Goal: Information Seeking & Learning: Learn about a topic

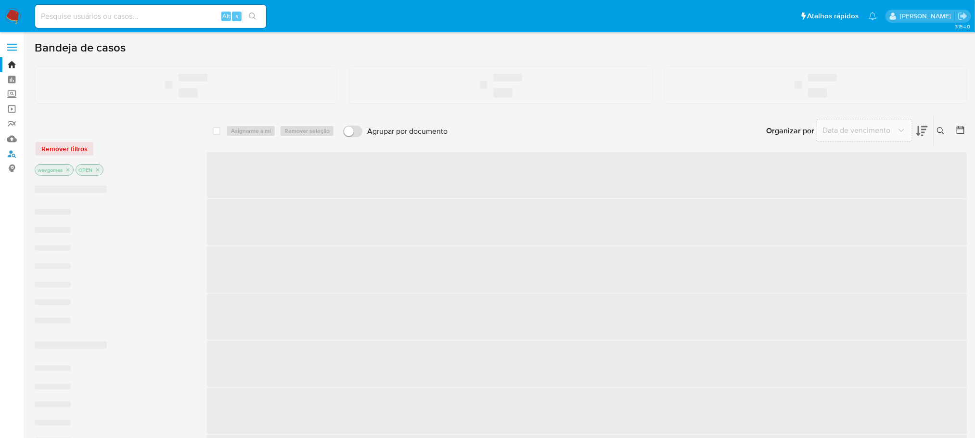
click at [11, 156] on link "Localizador de pessoas" at bounding box center [57, 153] width 115 height 15
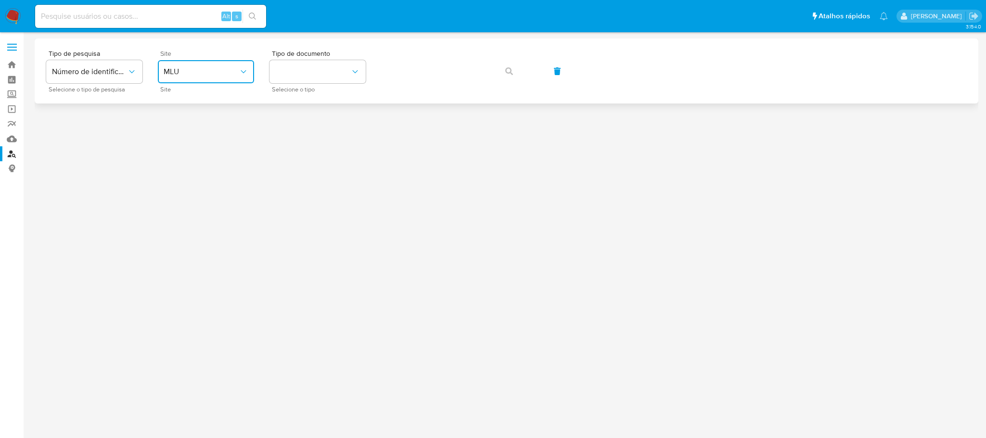
click at [240, 70] on icon "site_id" at bounding box center [244, 72] width 10 height 10
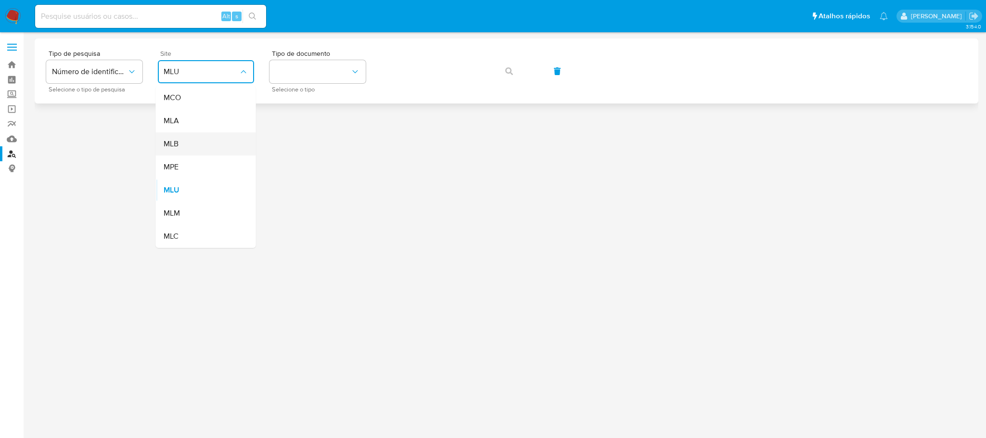
click at [179, 141] on div "MLB" at bounding box center [203, 143] width 79 height 23
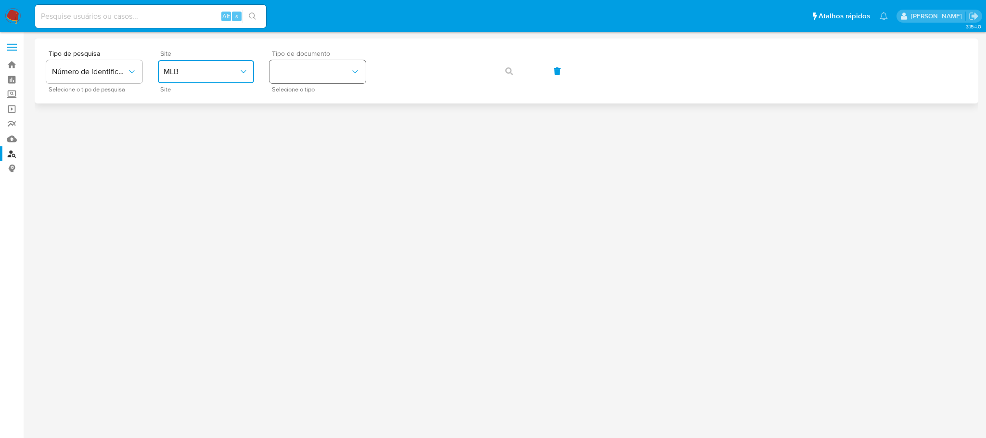
click at [299, 78] on button "identificationType" at bounding box center [318, 71] width 96 height 23
click at [294, 100] on div "CNPJ CNPJ" at bounding box center [314, 102] width 79 height 33
click at [509, 71] on icon "button" at bounding box center [509, 71] width 8 height 8
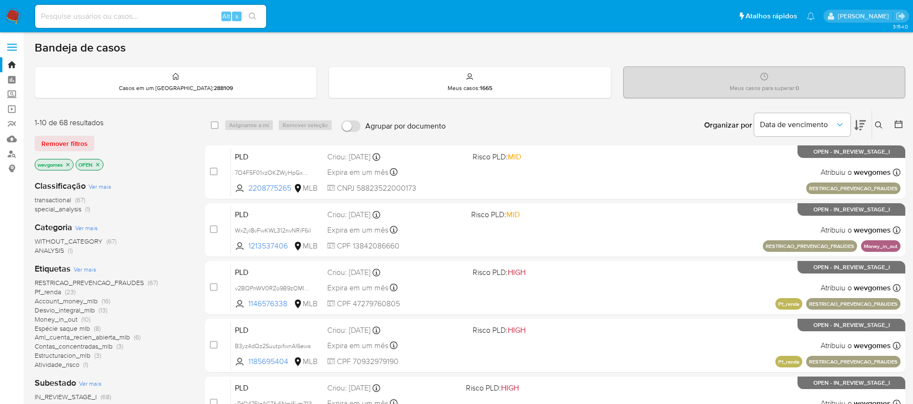
click at [10, 16] on img at bounding box center [13, 16] width 16 height 16
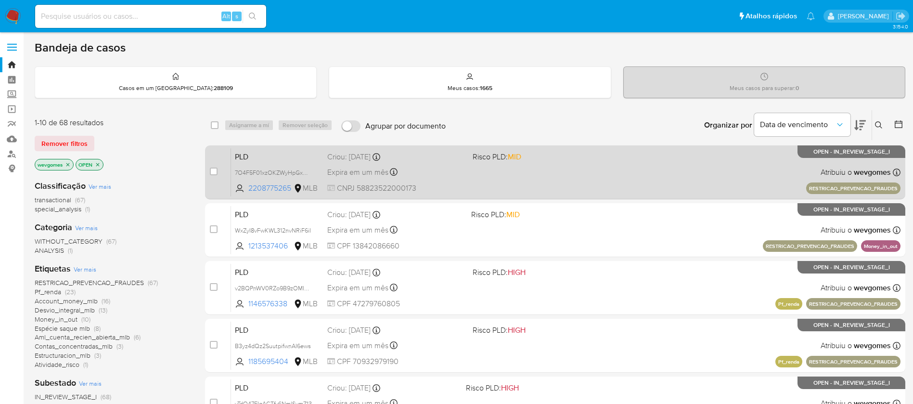
click at [580, 177] on div "PLD 7O4F5F01xzOKZWyHpGxGNAXH 2208775265 MLB Risco PLD: MID Criou: 14/08/2025 Cr…" at bounding box center [565, 172] width 669 height 49
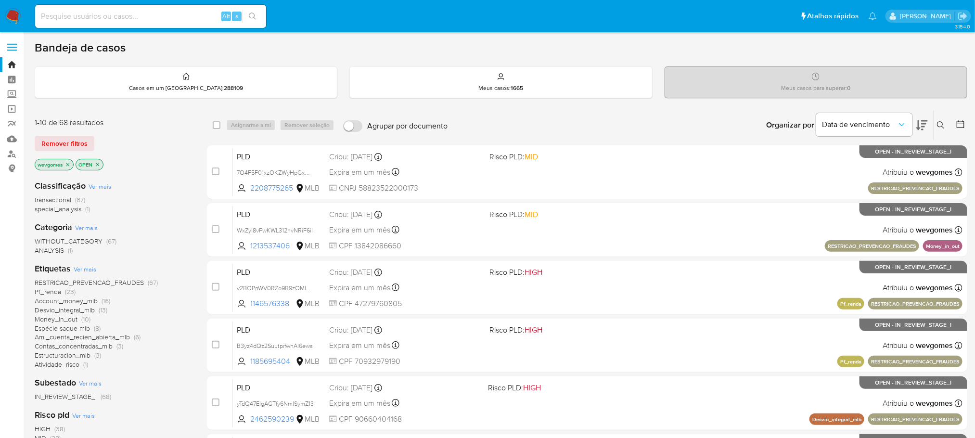
click at [83, 267] on span "Ver mais" at bounding box center [85, 269] width 23 height 9
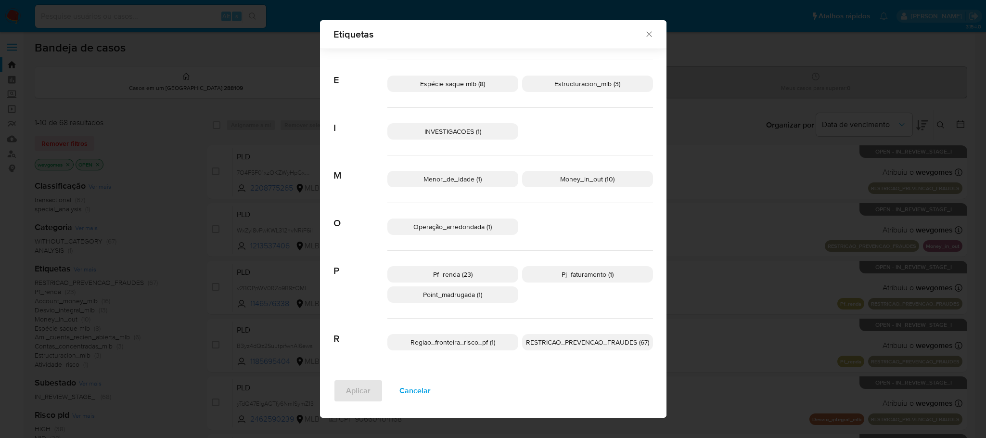
scroll to position [169, 0]
click at [407, 392] on span "Cancelar" at bounding box center [414, 390] width 31 height 21
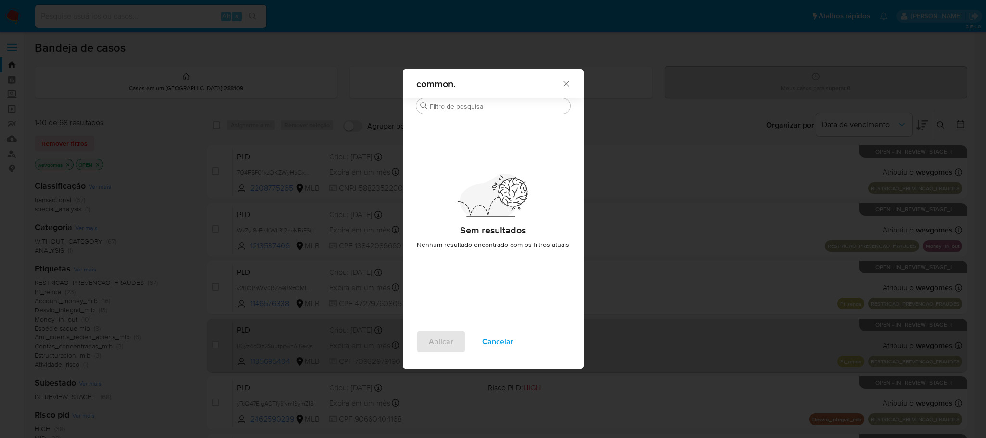
scroll to position [0, 0]
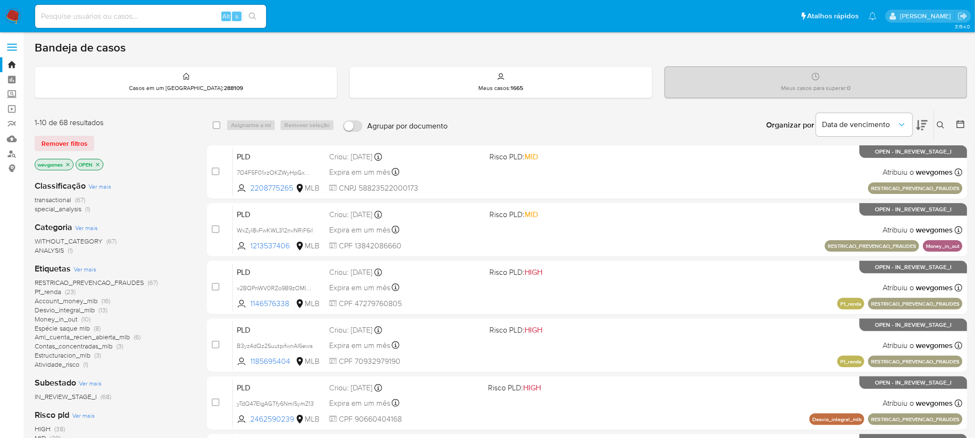
click at [70, 162] on icon "close-filter" at bounding box center [68, 165] width 6 height 6
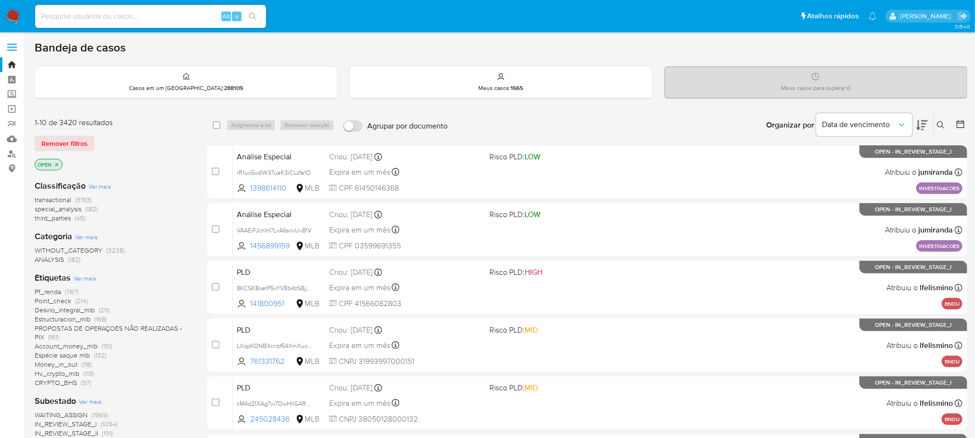
click at [85, 279] on span "Ver mais" at bounding box center [85, 278] width 23 height 9
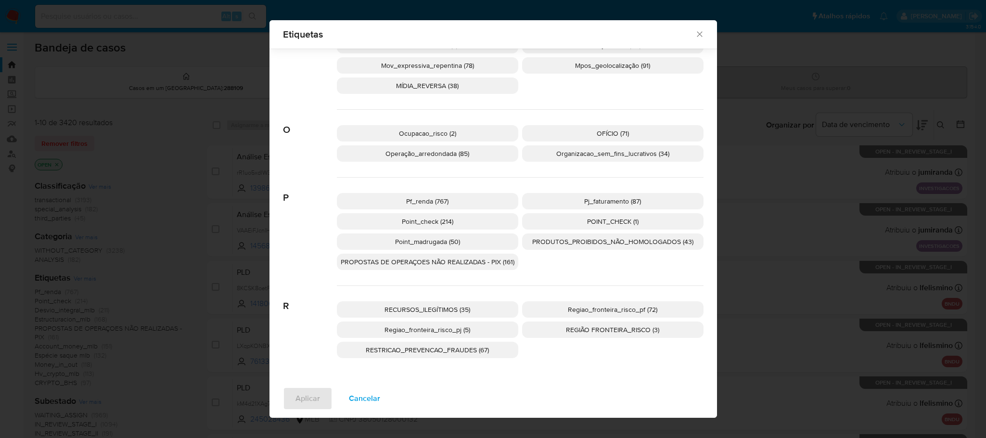
scroll to position [784, 0]
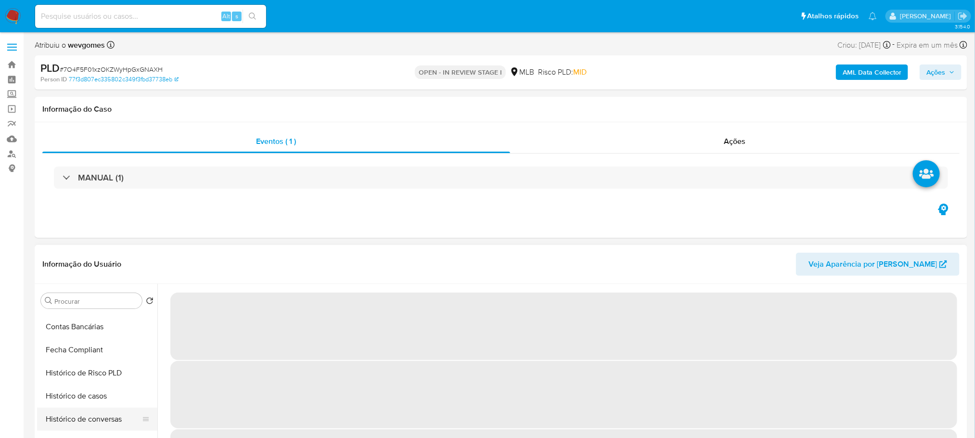
scroll to position [429, 0]
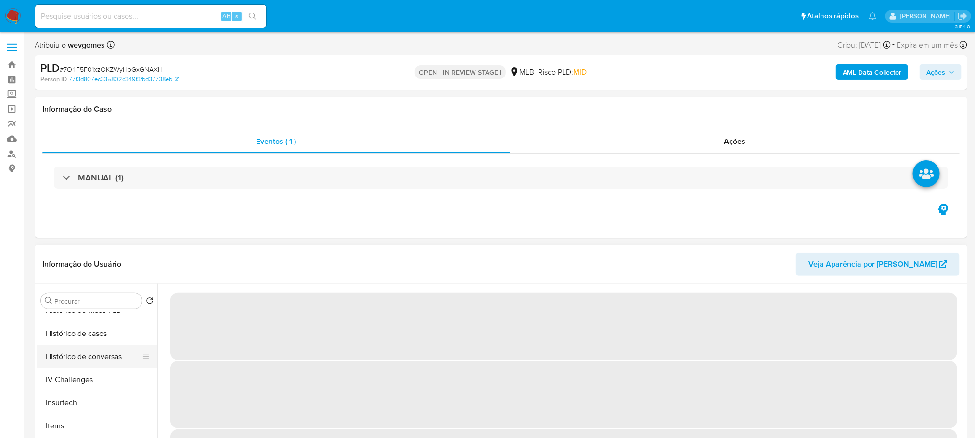
select select "10"
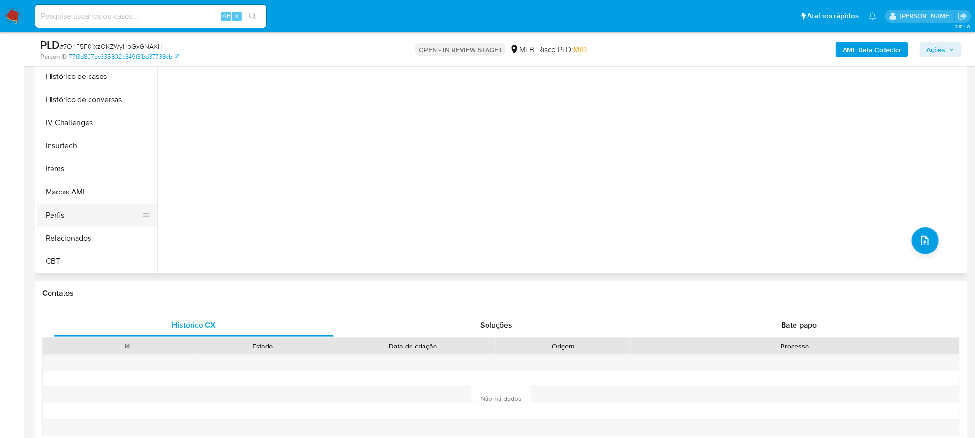
scroll to position [193, 0]
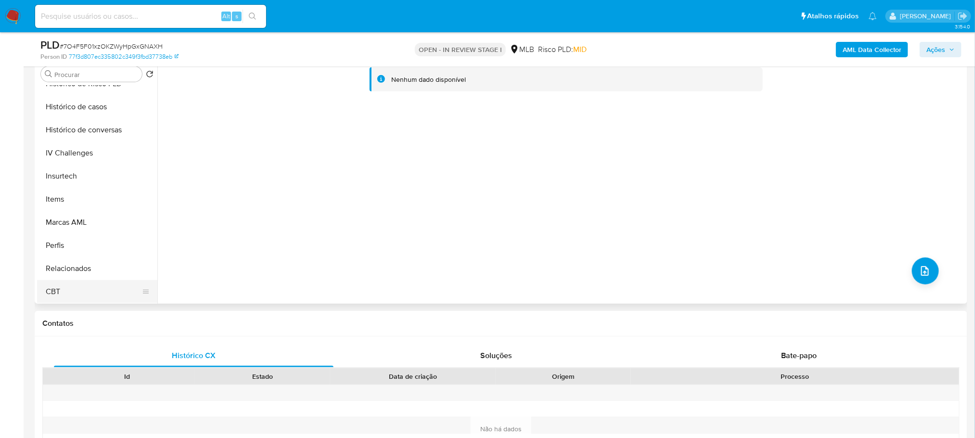
click at [70, 296] on button "CBT" at bounding box center [93, 291] width 113 height 23
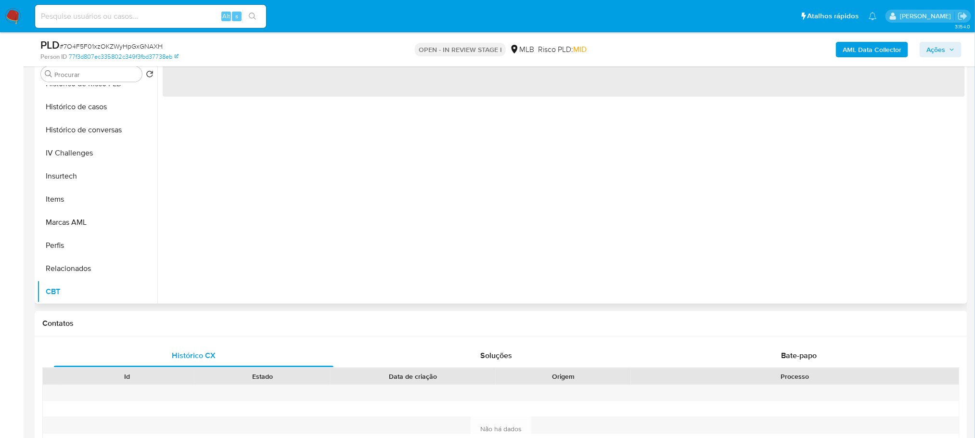
scroll to position [96, 0]
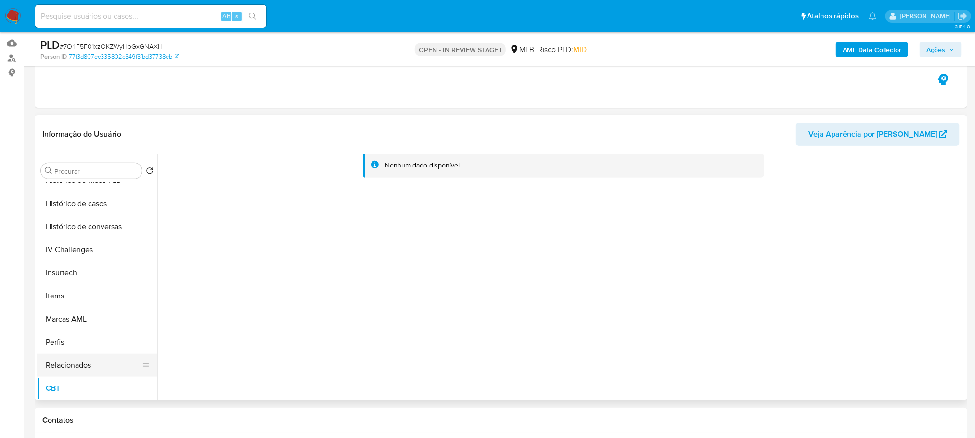
click at [66, 364] on button "Relacionados" at bounding box center [93, 365] width 113 height 23
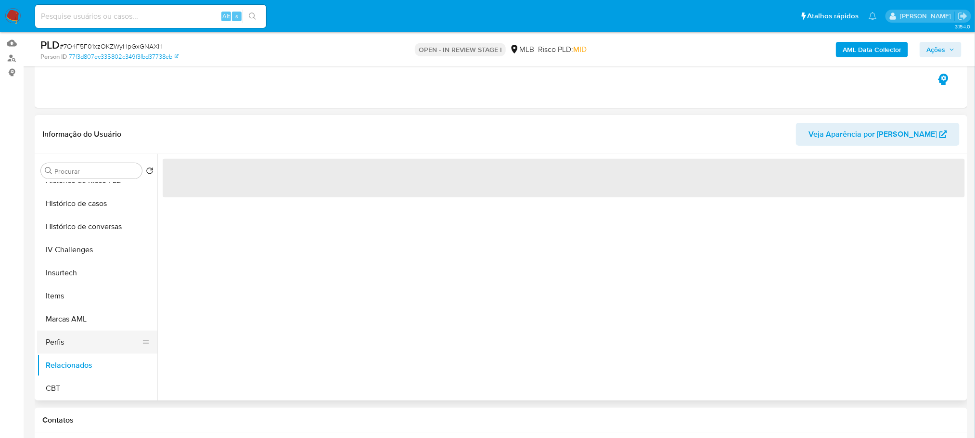
click at [56, 341] on button "Perfis" at bounding box center [93, 342] width 113 height 23
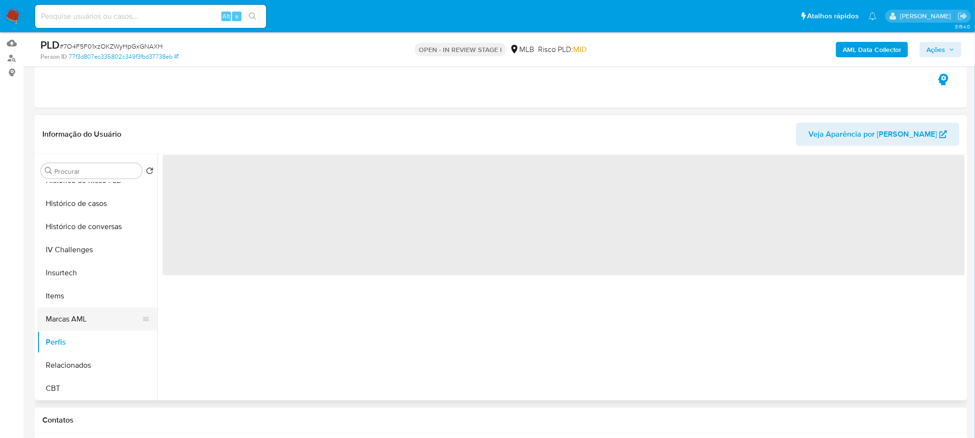
click at [65, 320] on button "Marcas AML" at bounding box center [93, 319] width 113 height 23
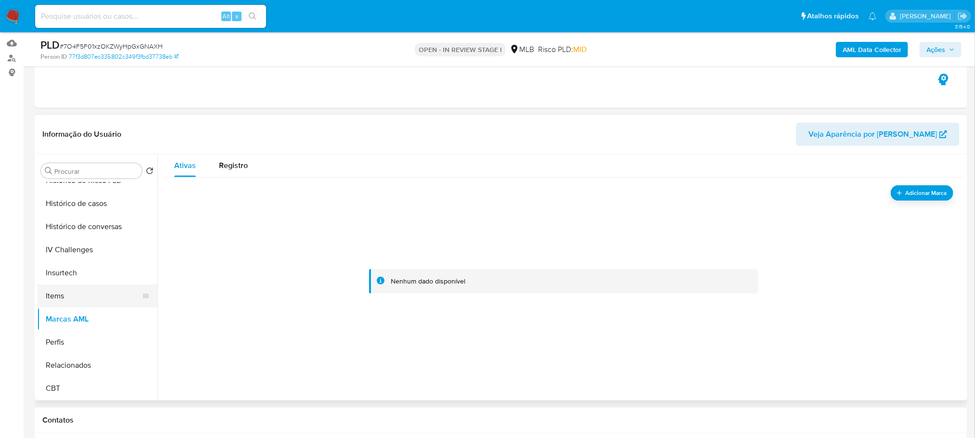
click at [62, 300] on button "Items" at bounding box center [93, 295] width 113 height 23
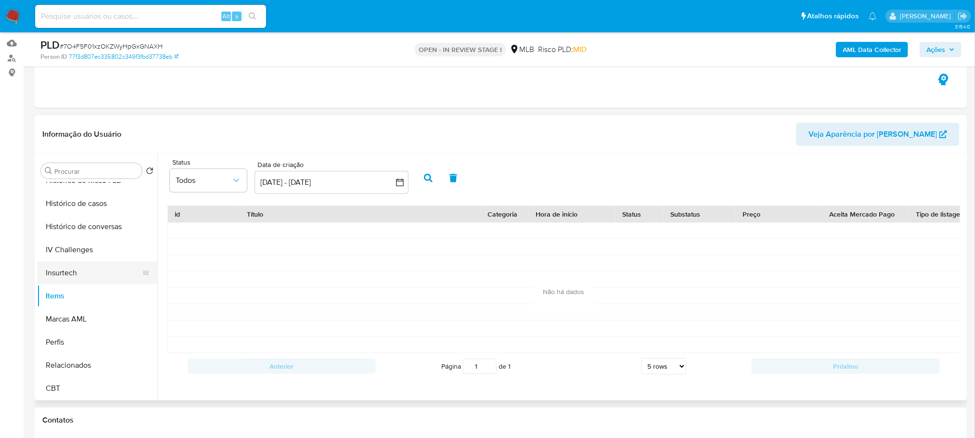
click at [56, 273] on button "Insurtech" at bounding box center [93, 272] width 113 height 23
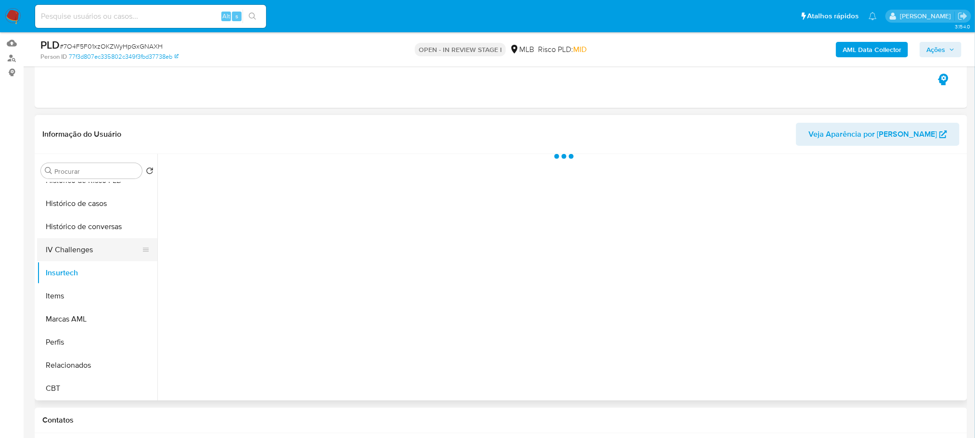
click at [66, 247] on button "IV Challenges" at bounding box center [93, 249] width 113 height 23
click at [64, 224] on button "Histórico de conversas" at bounding box center [93, 226] width 113 height 23
click at [61, 206] on button "Histórico de casos" at bounding box center [93, 203] width 113 height 23
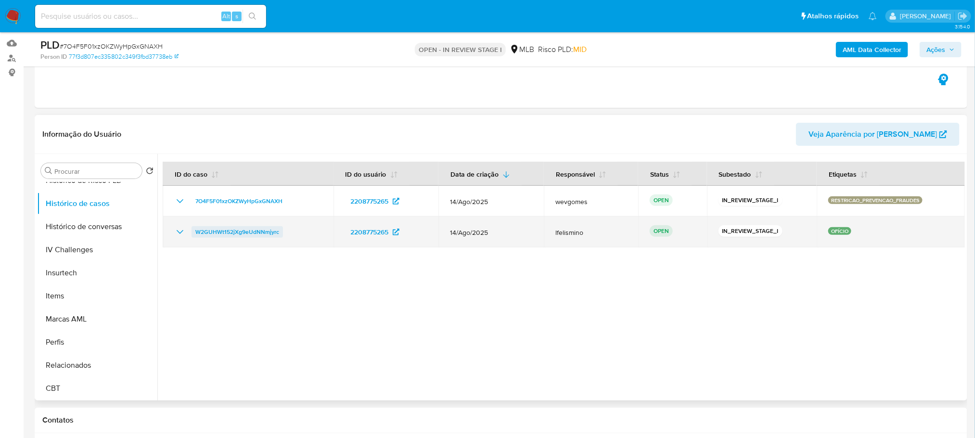
drag, startPoint x: 289, startPoint y: 234, endPoint x: 192, endPoint y: 235, distance: 96.7
click at [192, 235] on div "W2GUHWt152jXg9eUdNNmjyrc" at bounding box center [248, 232] width 148 height 12
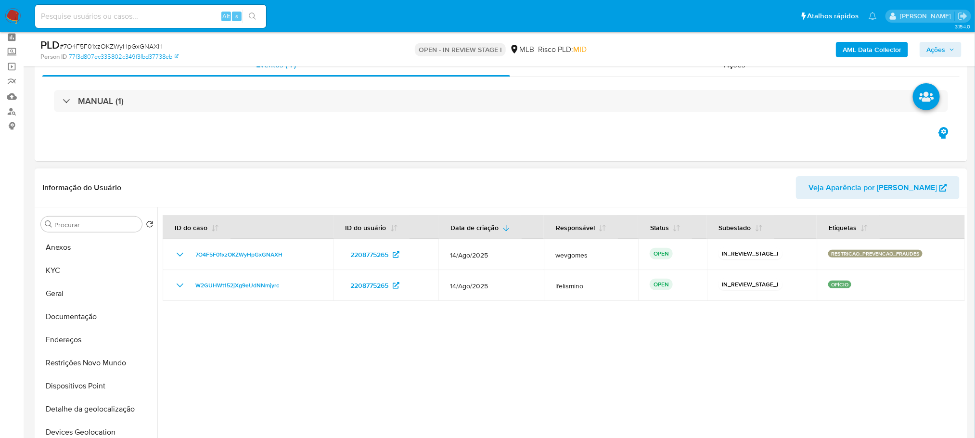
scroll to position [0, 0]
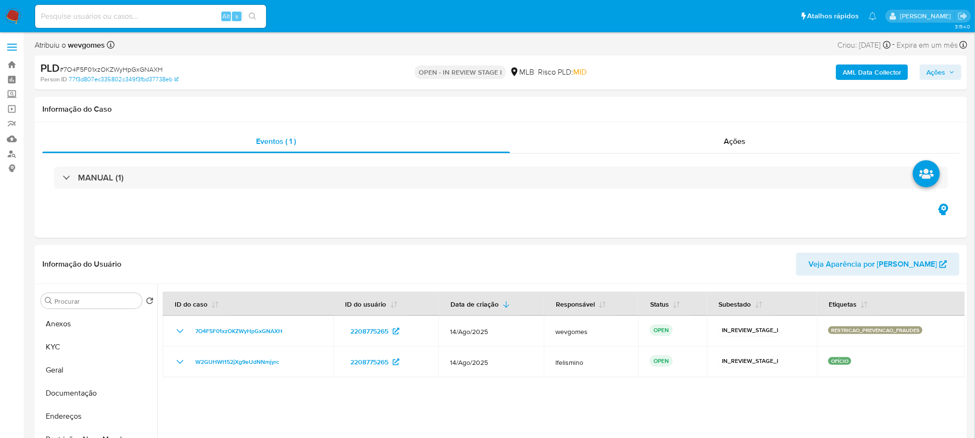
click at [10, 16] on img at bounding box center [13, 16] width 16 height 16
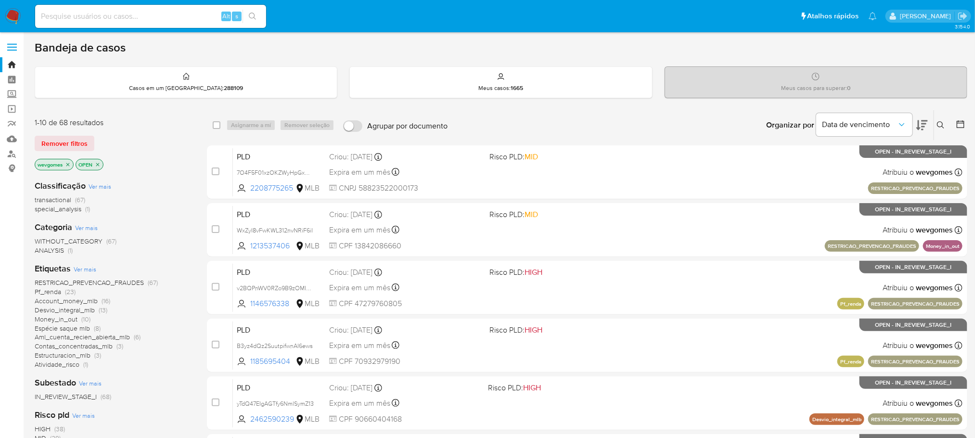
click at [82, 270] on span "Ver mais" at bounding box center [85, 269] width 23 height 9
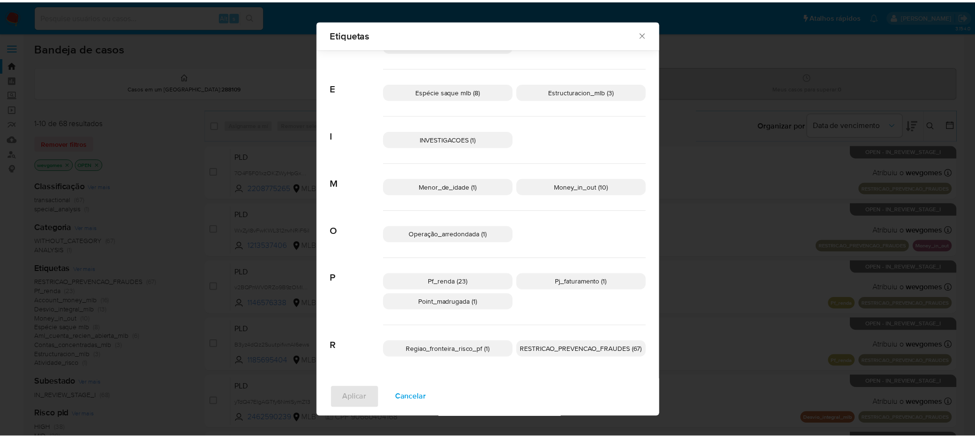
scroll to position [74, 0]
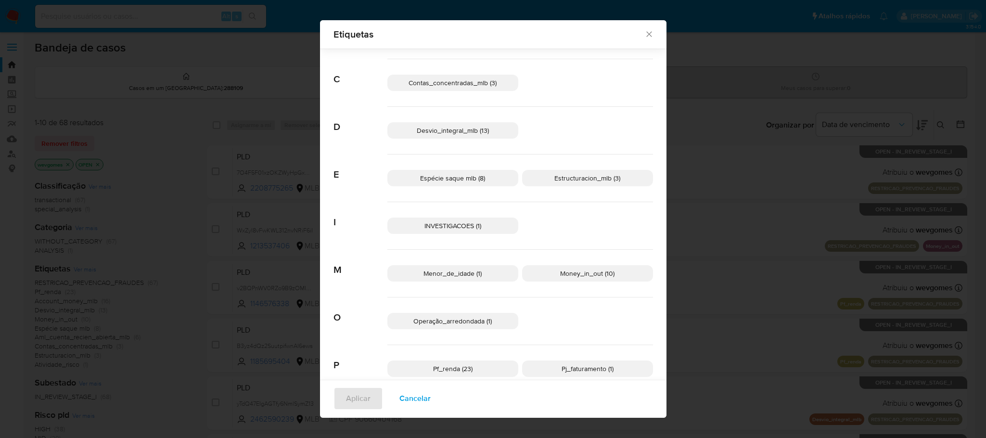
click at [439, 224] on span "INVESTIGACOES (1)" at bounding box center [452, 226] width 57 height 10
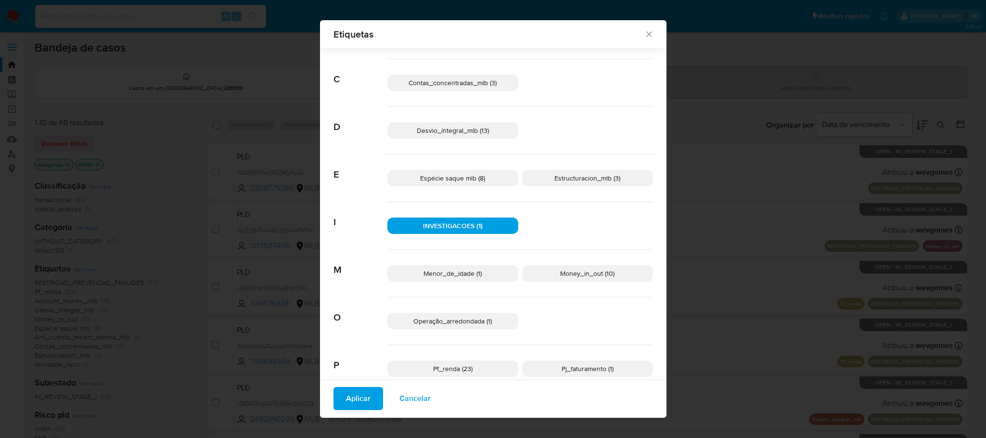
click at [349, 393] on span "Aplicar" at bounding box center [358, 398] width 25 height 21
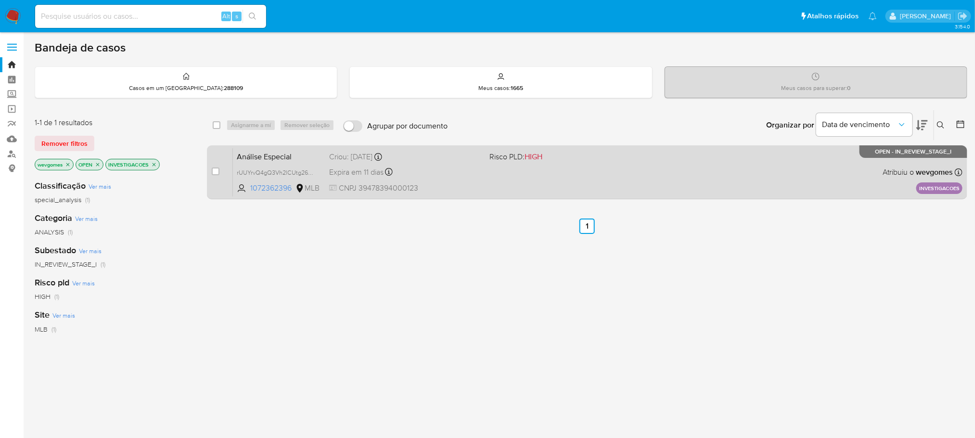
click at [498, 184] on div "Análise Especial rUUYrvQ4gQ3Vh2lCUtg264Fx 1072362396 MLB Risco PLD: HIGH Criou:…" at bounding box center [598, 172] width 730 height 49
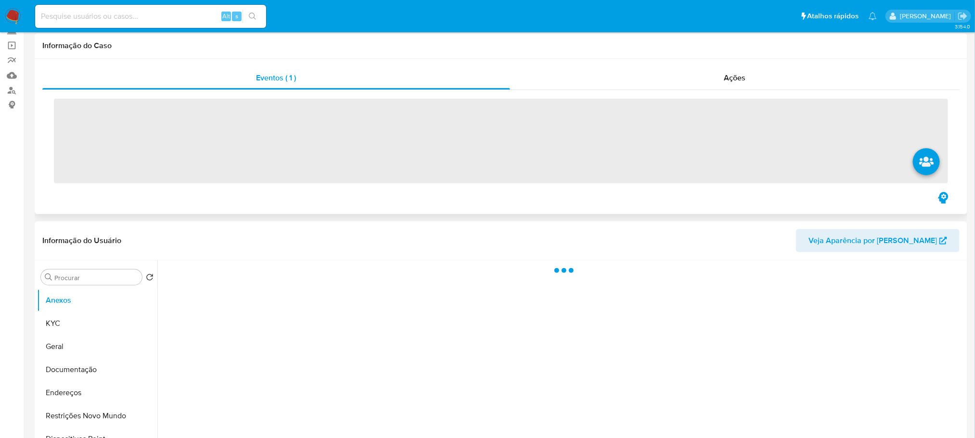
scroll to position [96, 0]
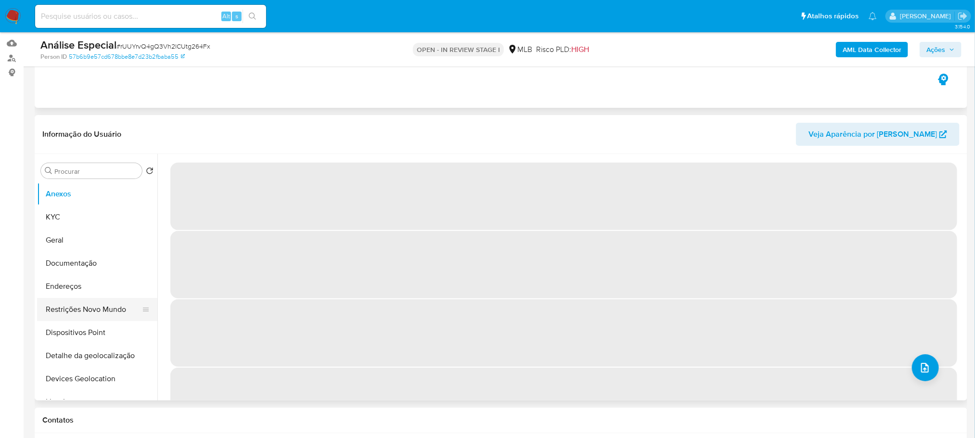
click at [72, 308] on button "Restrições Novo Mundo" at bounding box center [93, 309] width 113 height 23
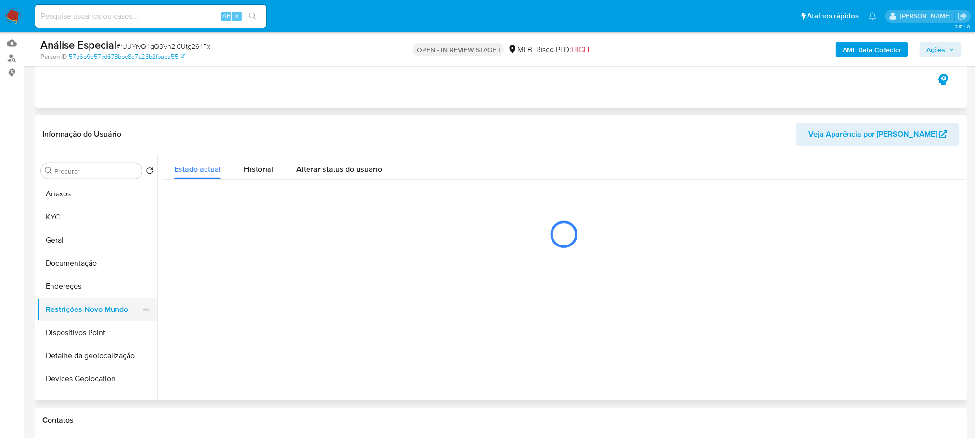
select select "10"
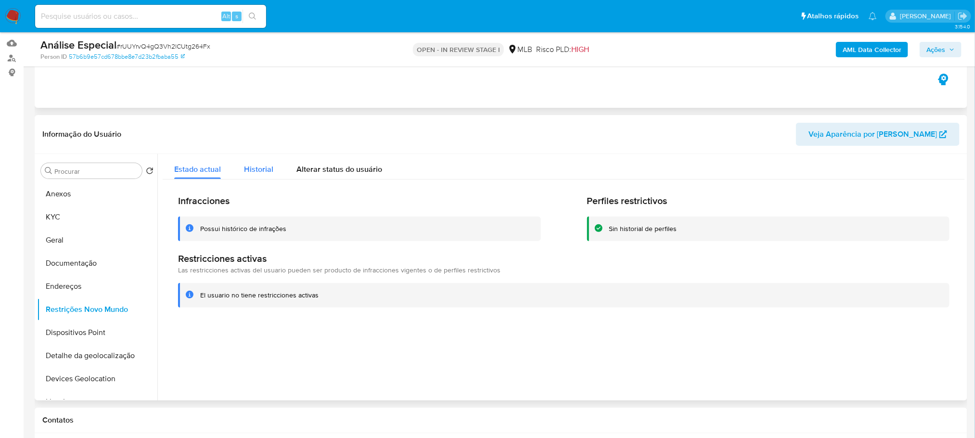
click at [252, 165] on span "Historial" at bounding box center [258, 169] width 29 height 11
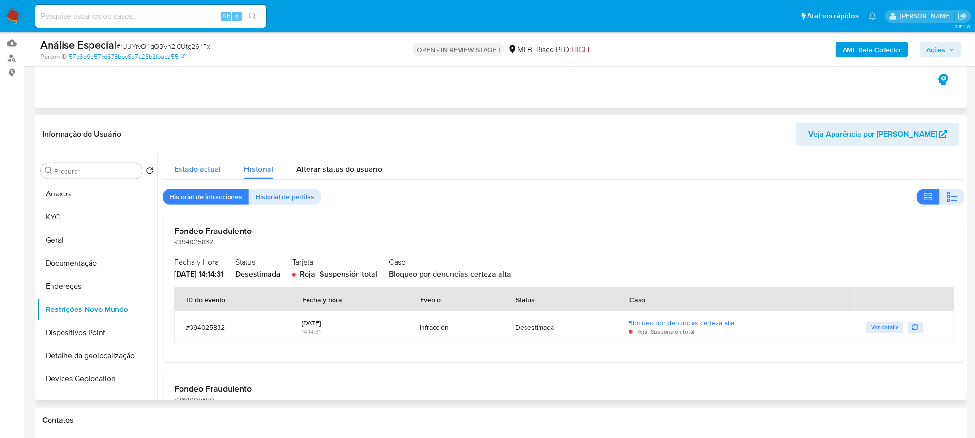
click at [196, 167] on span "Estado actual" at bounding box center [197, 169] width 47 height 11
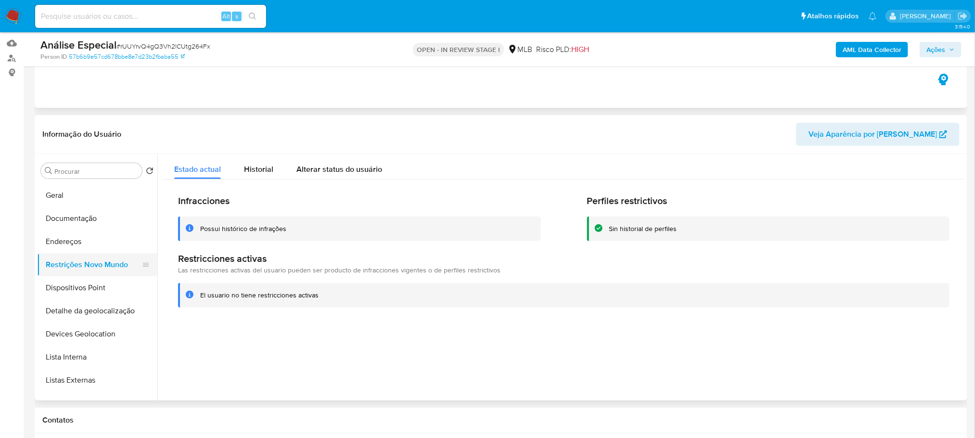
scroll to position [0, 0]
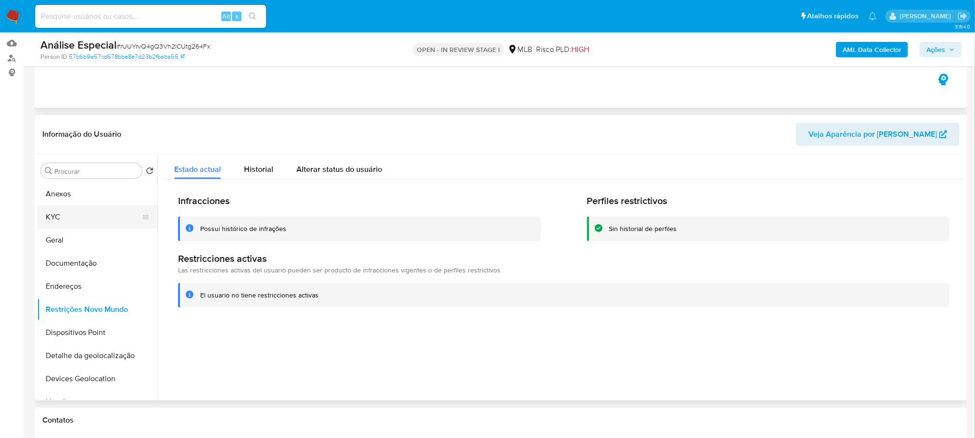
click at [56, 214] on button "KYC" at bounding box center [93, 216] width 113 height 23
